Goal: Task Accomplishment & Management: Use online tool/utility

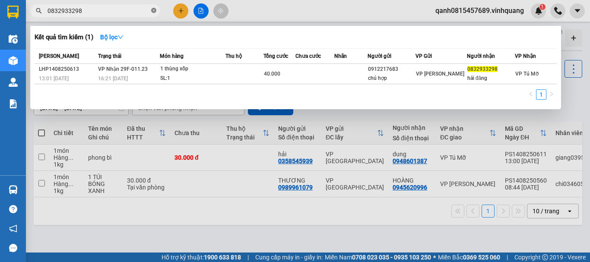
click at [154, 12] on icon "close-circle" at bounding box center [153, 10] width 5 height 5
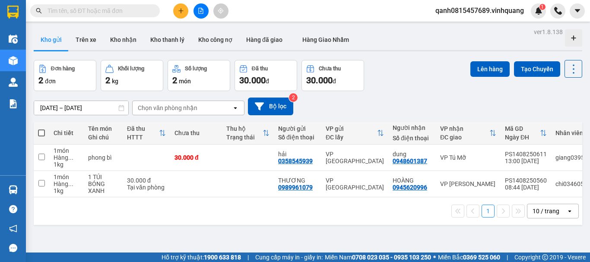
click at [135, 11] on input "text" at bounding box center [99, 11] width 102 height 10
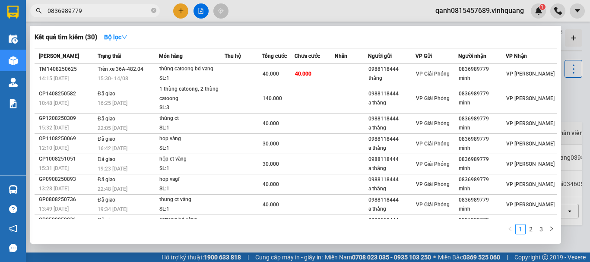
type input "0836989779"
drag, startPoint x: 154, startPoint y: 10, endPoint x: 127, endPoint y: 10, distance: 26.8
click at [153, 10] on icon "close-circle" at bounding box center [153, 10] width 5 height 5
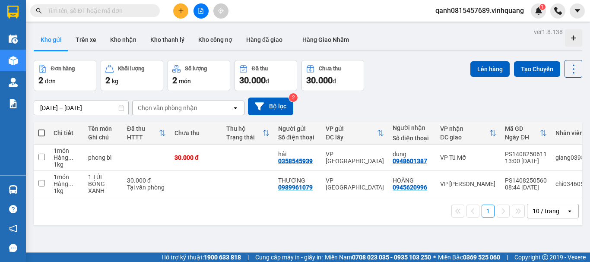
click at [122, 10] on input "text" at bounding box center [99, 11] width 102 height 10
paste input "0903021983"
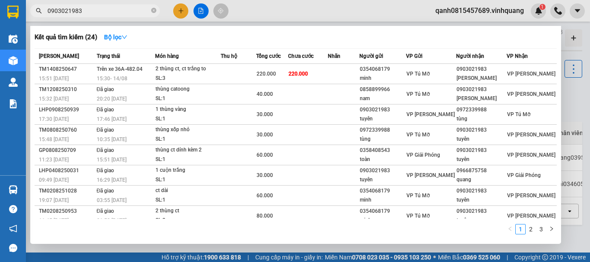
type input "0903021983"
click at [153, 13] on span at bounding box center [153, 11] width 5 height 8
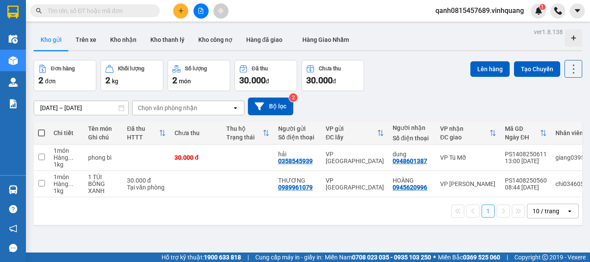
click at [143, 10] on input "text" at bounding box center [99, 11] width 102 height 10
paste input "0857153803"
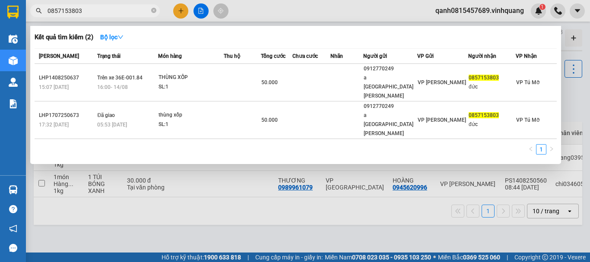
type input "0857153803"
click at [152, 10] on icon "close-circle" at bounding box center [153, 10] width 5 height 5
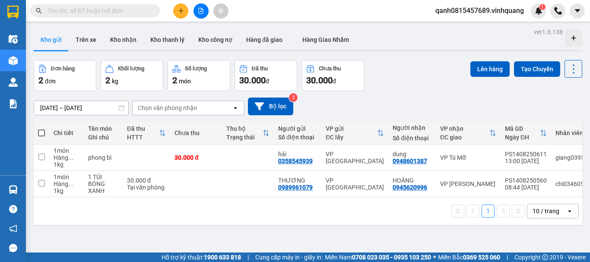
click at [132, 11] on input "text" at bounding box center [99, 11] width 102 height 10
paste input "0976202758"
type input "0976202758"
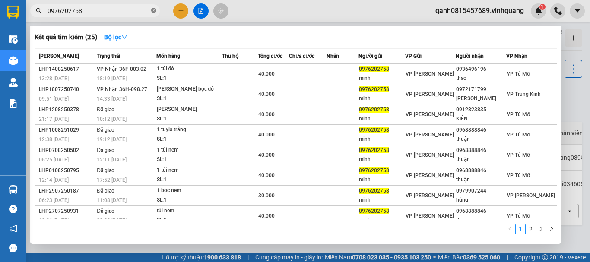
click at [154, 10] on icon "close-circle" at bounding box center [153, 10] width 5 height 5
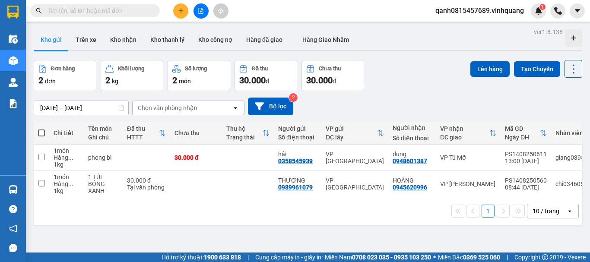
click at [132, 10] on input "text" at bounding box center [99, 11] width 102 height 10
paste input "0988990386"
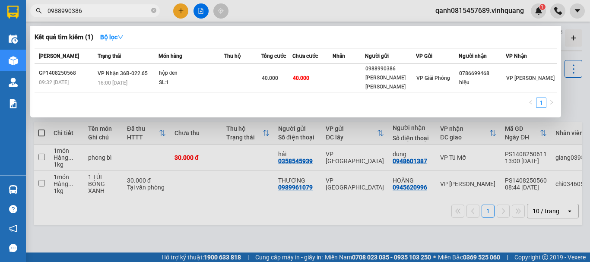
type input "0988990386"
